Goal: Navigation & Orientation: Find specific page/section

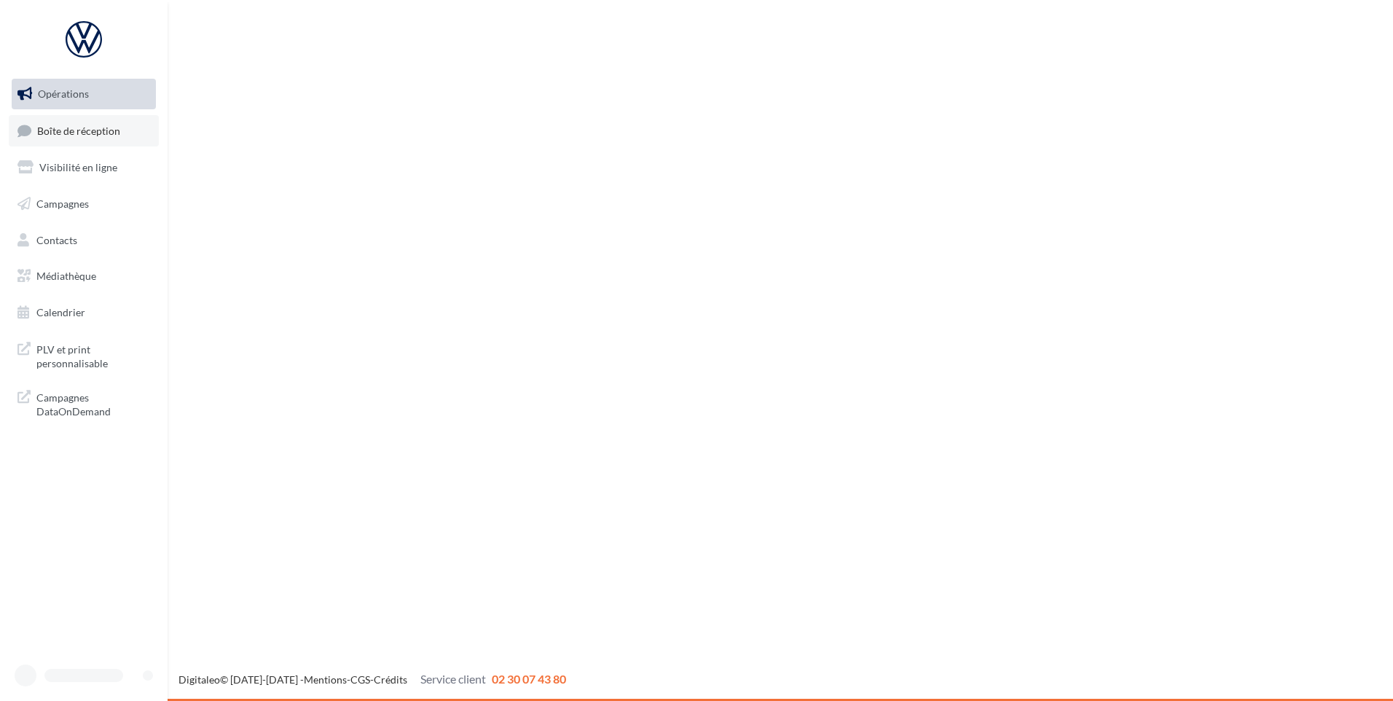
click at [48, 132] on span "Boîte de réception" at bounding box center [78, 130] width 83 height 12
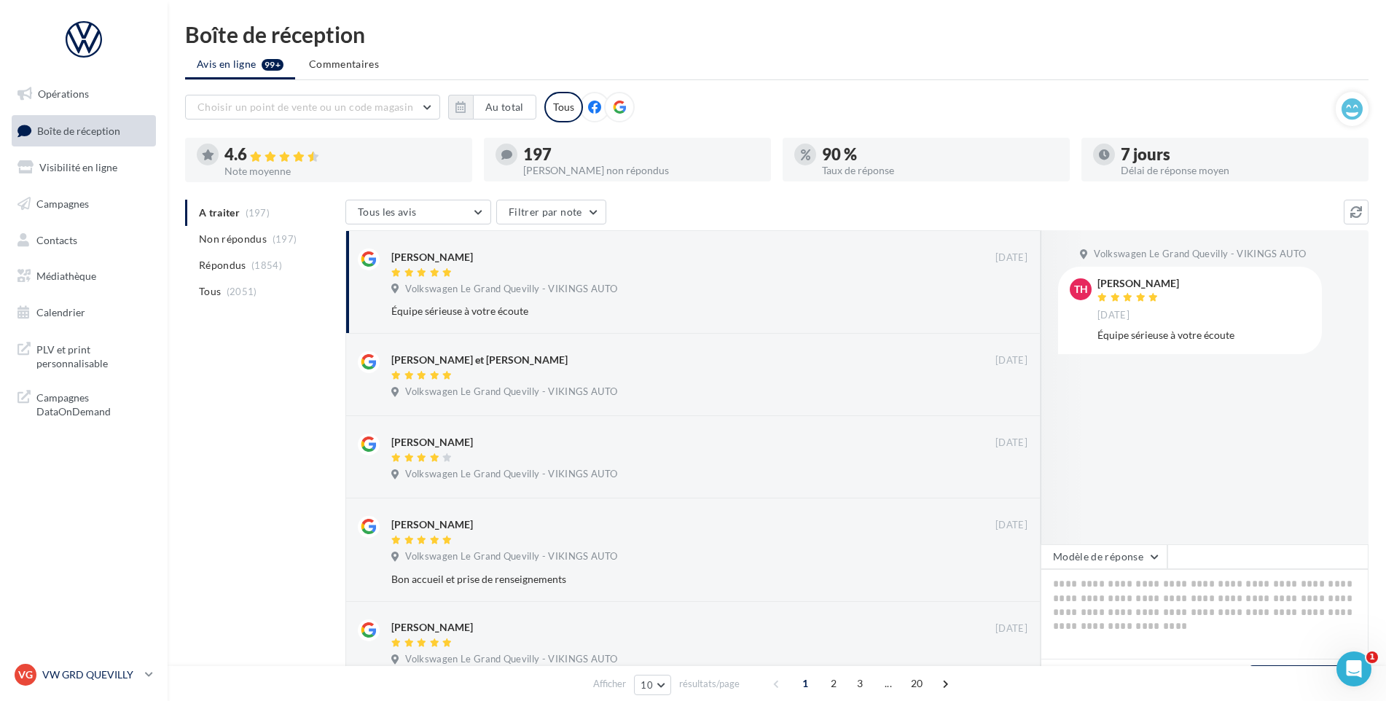
click at [146, 680] on icon at bounding box center [149, 674] width 8 height 12
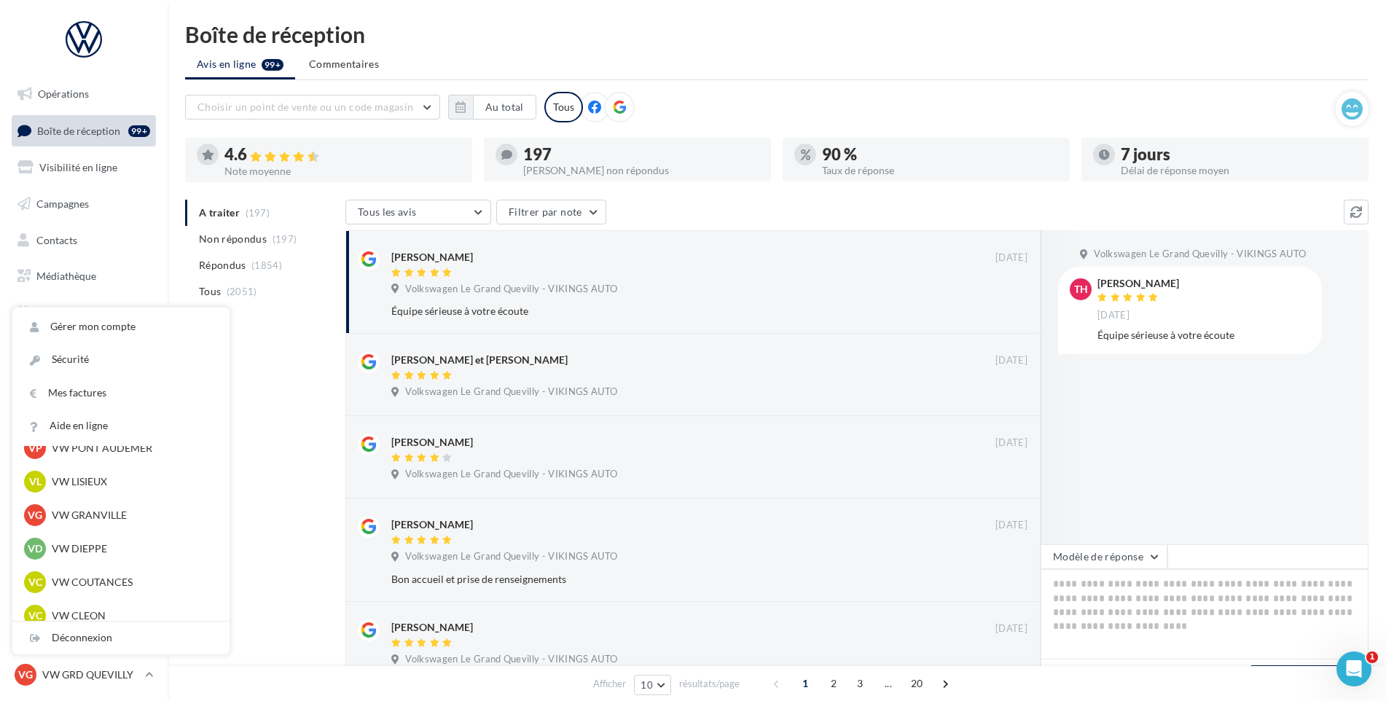
scroll to position [291, 0]
click at [96, 522] on div "VL VW LISIEUX vw-lis-vau" at bounding box center [121, 514] width 194 height 22
